Goal: Find specific page/section

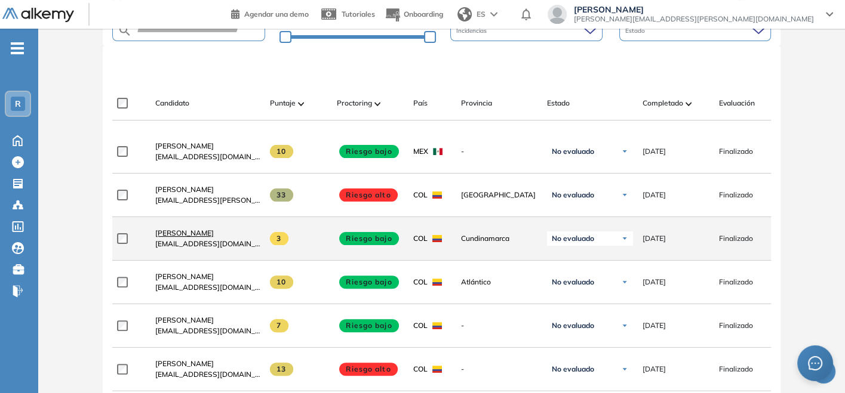
click at [159, 234] on span "[PERSON_NAME]" at bounding box center [184, 233] width 59 height 9
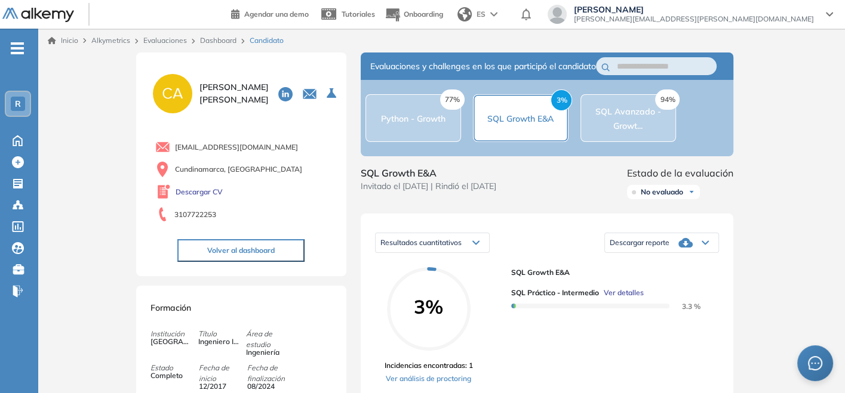
click at [227, 41] on link "Dashboard" at bounding box center [218, 40] width 36 height 9
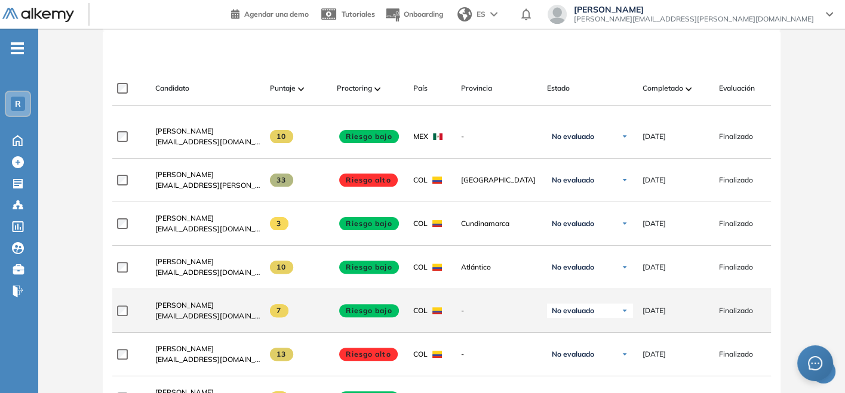
scroll to position [265, 0]
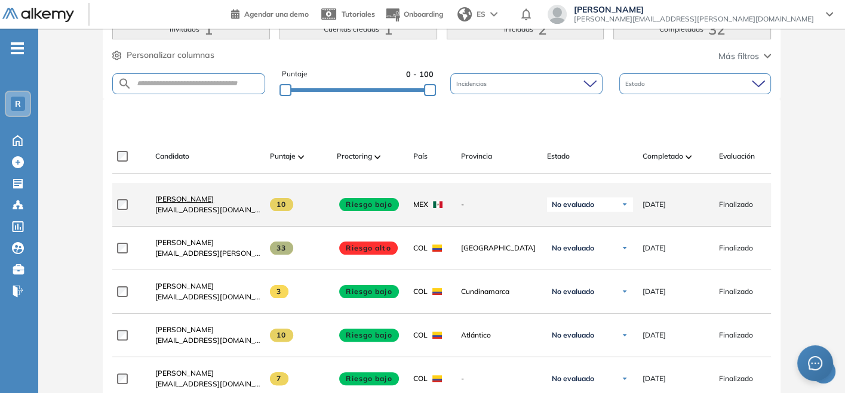
click at [203, 204] on span "[PERSON_NAME]" at bounding box center [184, 199] width 59 height 9
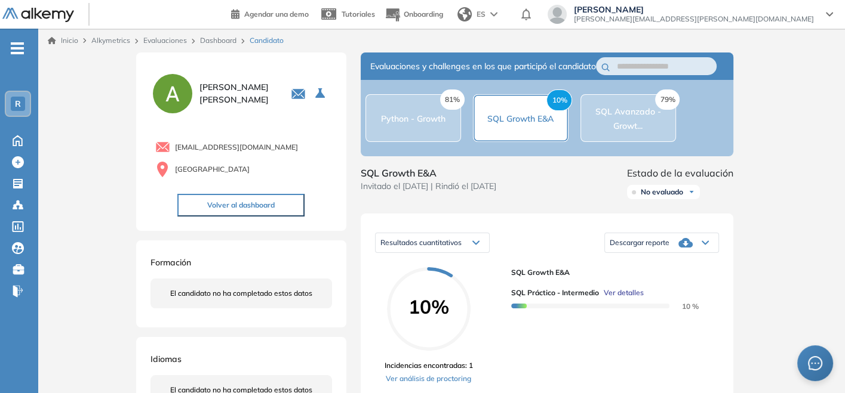
click at [223, 38] on link "Dashboard" at bounding box center [218, 40] width 36 height 9
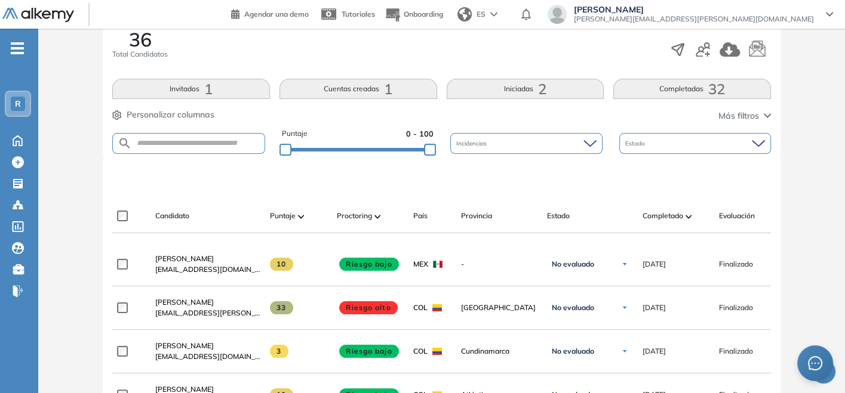
scroll to position [331, 0]
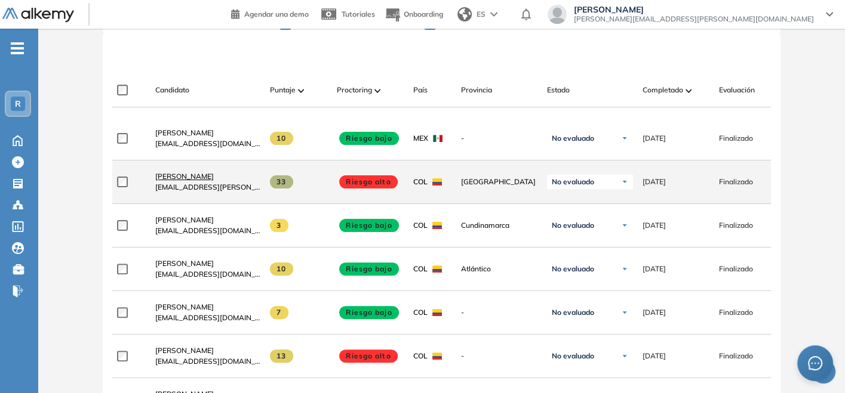
click at [206, 180] on span "[PERSON_NAME]" at bounding box center [184, 176] width 59 height 9
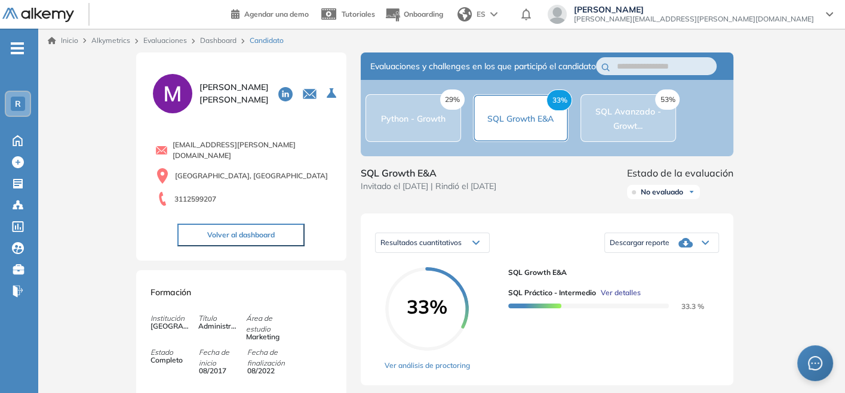
click at [201, 42] on link "Dashboard" at bounding box center [218, 40] width 36 height 9
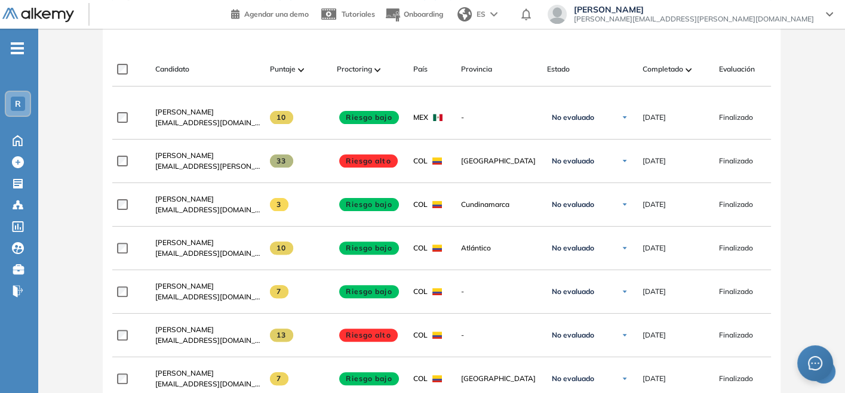
scroll to position [331, 0]
